Goal: Check status: Check status

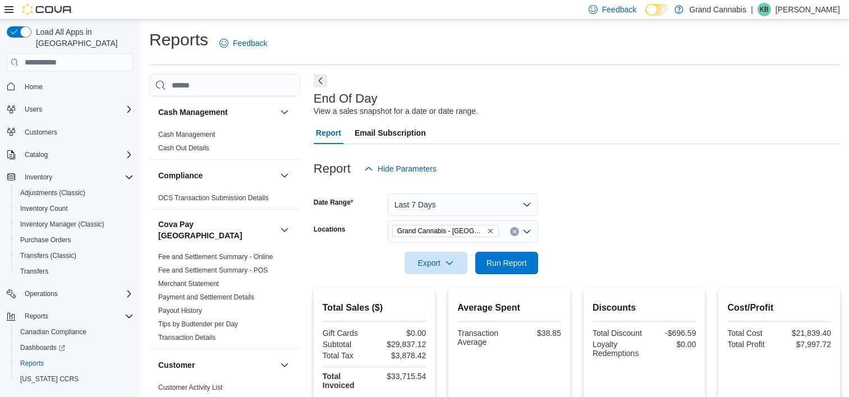
scroll to position [6, 0]
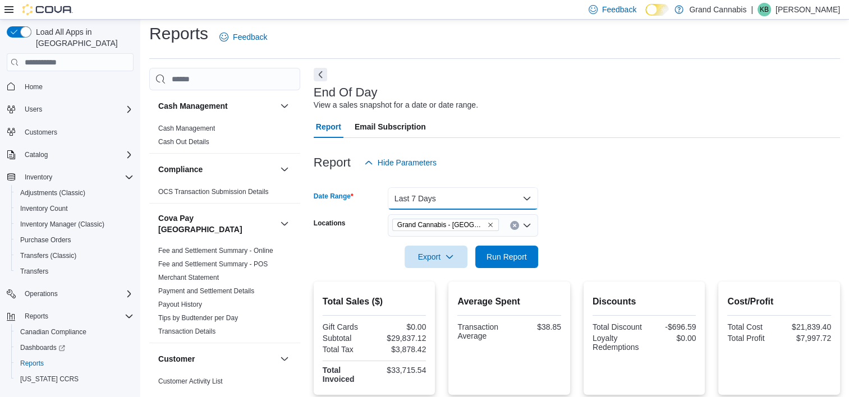
click at [448, 205] on button "Last 7 Days" at bounding box center [463, 198] width 150 height 22
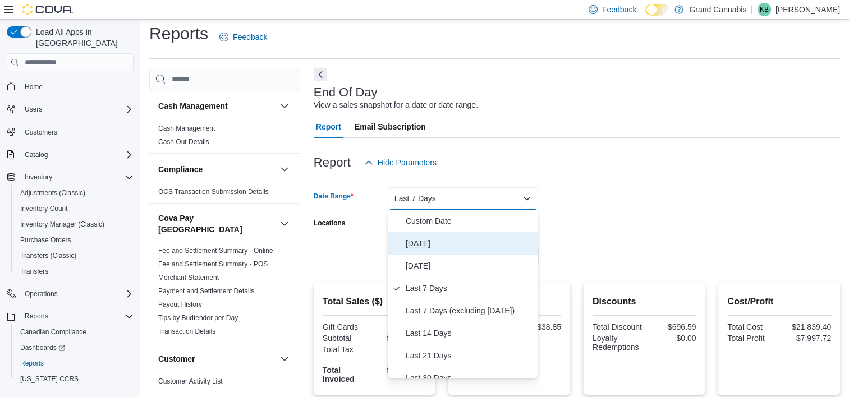
click at [444, 243] on span "[DATE]" at bounding box center [470, 243] width 128 height 13
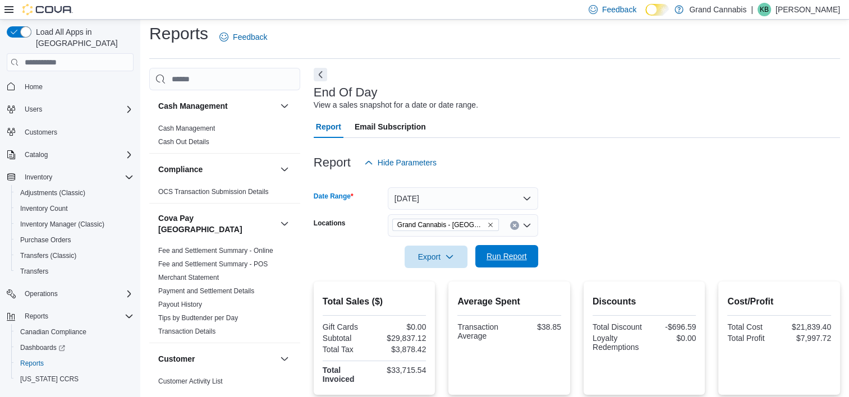
click at [507, 258] on span "Run Report" at bounding box center [507, 256] width 40 height 11
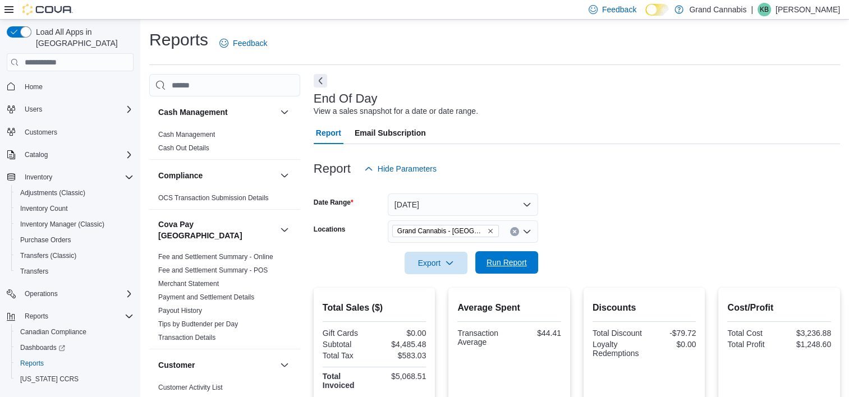
click at [487, 263] on span "Run Report" at bounding box center [507, 262] width 40 height 11
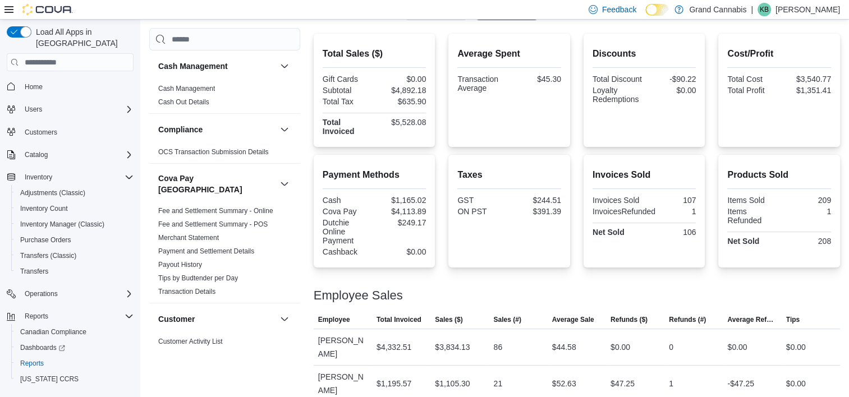
drag, startPoint x: 561, startPoint y: 236, endPoint x: 563, endPoint y: 229, distance: 7.5
click at [561, 231] on div "Taxes GST $244.51 ON PST $391.39" at bounding box center [509, 211] width 104 height 95
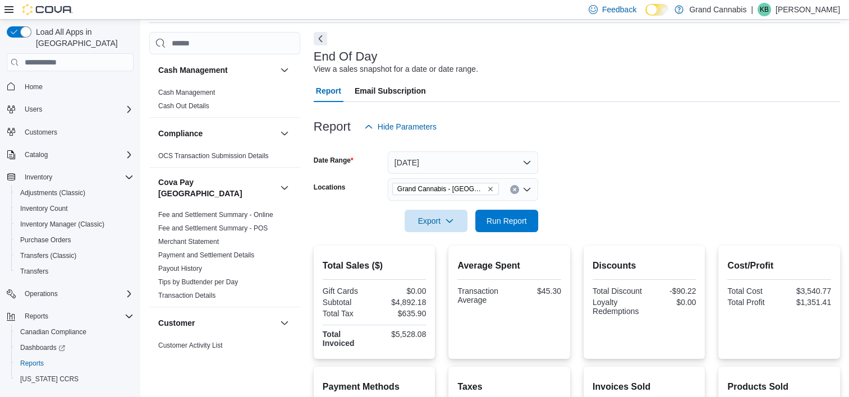
scroll to position [30, 0]
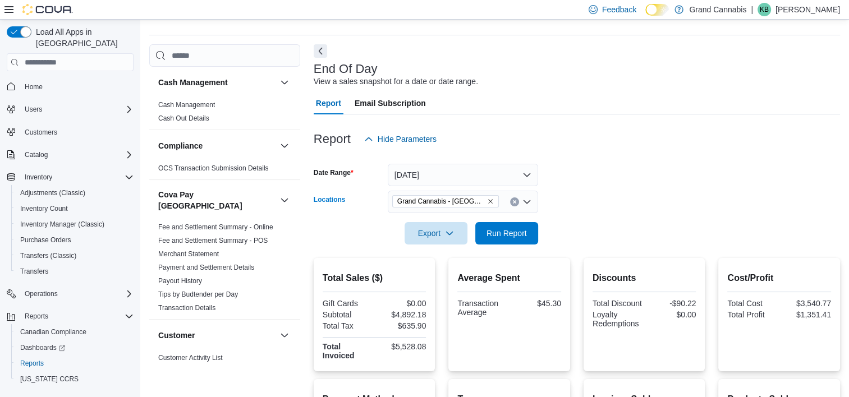
click at [485, 202] on span "Grand Cannabis - [GEOGRAPHIC_DATA]" at bounding box center [445, 201] width 97 height 11
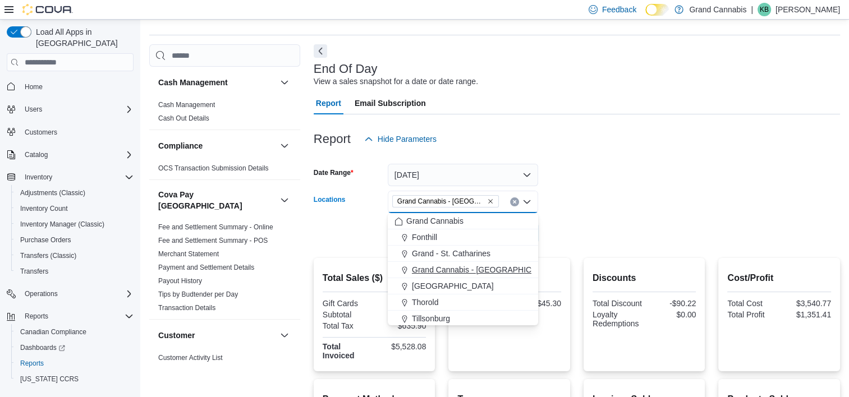
drag, startPoint x: 444, startPoint y: 314, endPoint x: 523, endPoint y: 286, distance: 83.6
click at [444, 311] on button "Tillsonburg" at bounding box center [463, 319] width 150 height 16
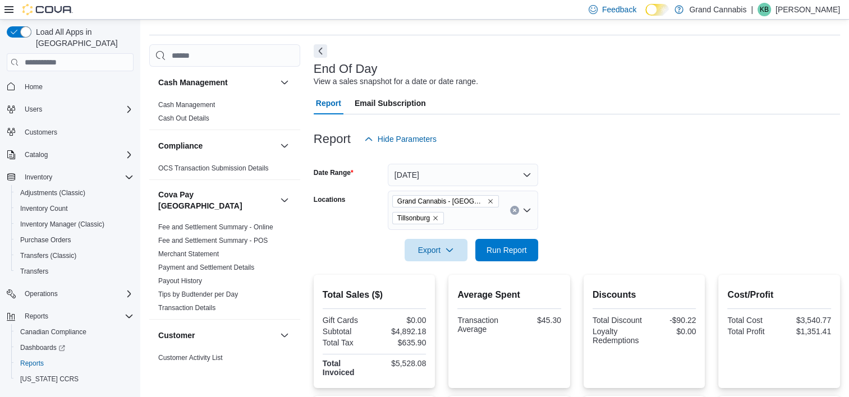
click at [631, 234] on div at bounding box center [577, 234] width 526 height 9
click at [490, 203] on icon "Remove Grand Cannabis - Georgetown from selection in this group" at bounding box center [490, 201] width 7 height 7
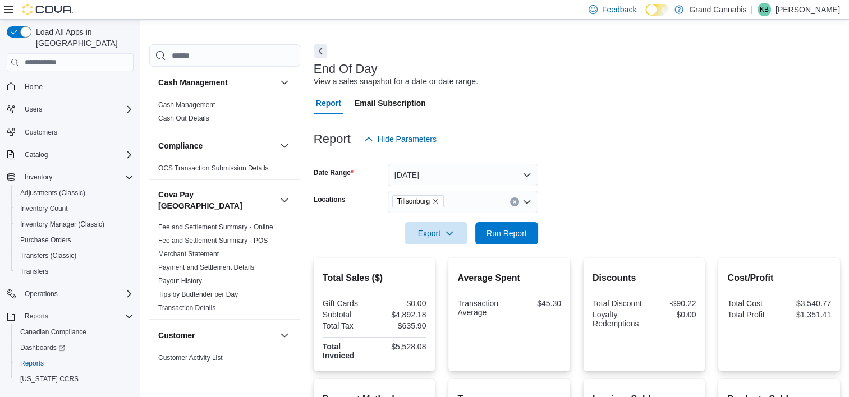
drag, startPoint x: 625, startPoint y: 191, endPoint x: 580, endPoint y: 209, distance: 47.6
click at [623, 193] on form "Date Range [DATE] Locations [GEOGRAPHIC_DATA] Export Run Report" at bounding box center [577, 197] width 526 height 94
click at [526, 236] on span "Run Report" at bounding box center [507, 232] width 40 height 11
click at [438, 203] on icon "Remove Tillsonburg from selection in this group" at bounding box center [435, 201] width 7 height 7
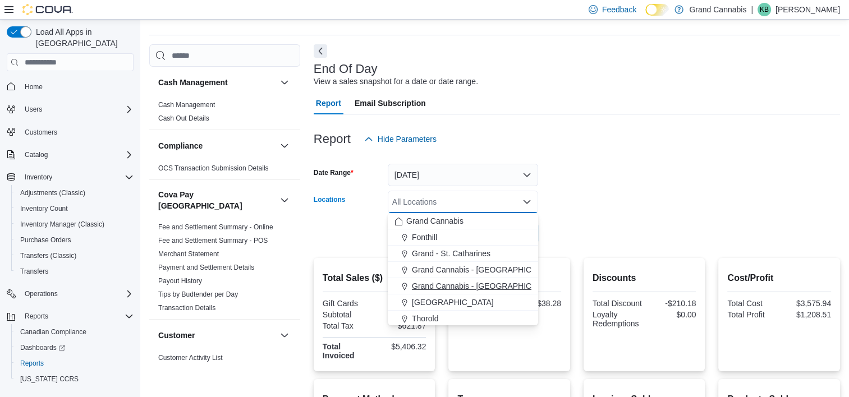
click at [456, 282] on span "Grand Cannabis - [GEOGRAPHIC_DATA]" at bounding box center [485, 286] width 146 height 11
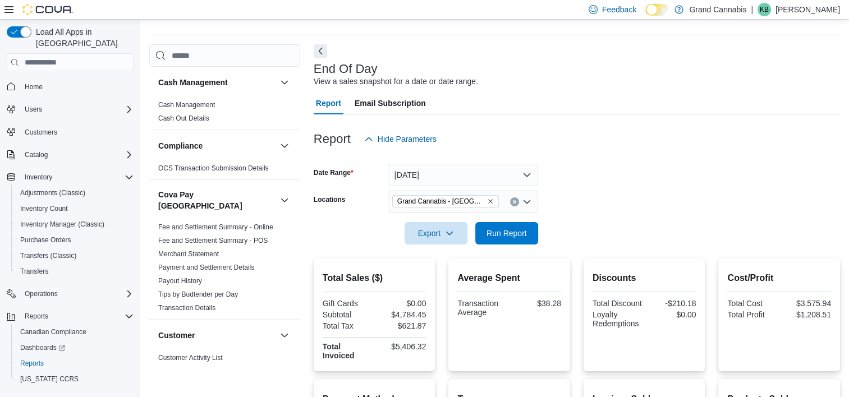
drag, startPoint x: 608, startPoint y: 200, endPoint x: 575, endPoint y: 205, distance: 33.0
click at [607, 200] on form "Date Range [DATE] Locations [GEOGRAPHIC_DATA] - [GEOGRAPHIC_DATA] Export Run Re…" at bounding box center [577, 197] width 526 height 94
drag, startPoint x: 525, startPoint y: 233, endPoint x: 521, endPoint y: 227, distance: 7.2
click at [525, 233] on span "Run Report" at bounding box center [507, 232] width 40 height 11
click at [505, 240] on span "Run Report" at bounding box center [506, 233] width 49 height 22
